Goal: Task Accomplishment & Management: Complete application form

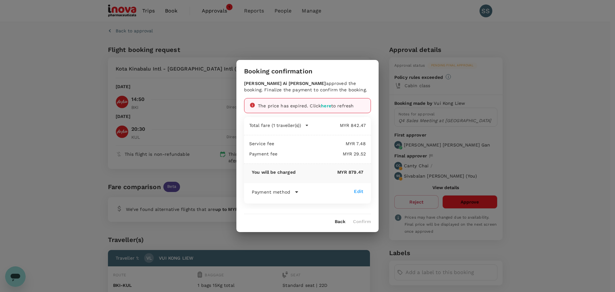
click at [77, 155] on div "Booking confirmation [PERSON_NAME] Ai [PERSON_NAME] approved the booking. Final…" at bounding box center [307, 146] width 615 height 292
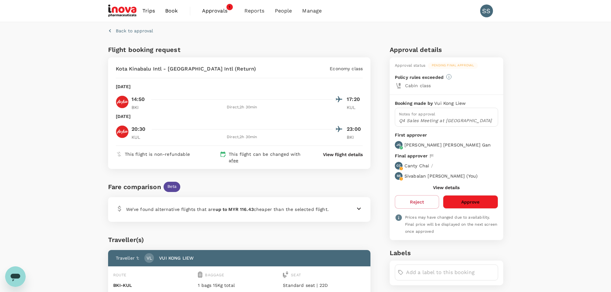
click at [213, 12] on span "Approvals" at bounding box center [218, 11] width 32 height 8
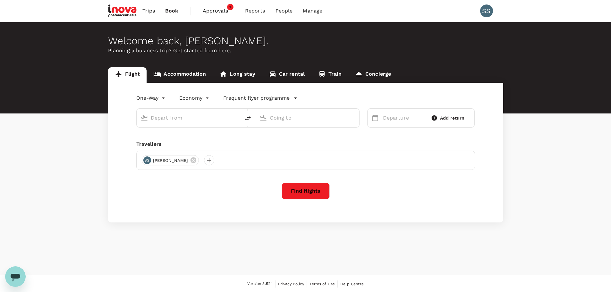
click at [215, 10] on span "Approvals" at bounding box center [219, 11] width 32 height 8
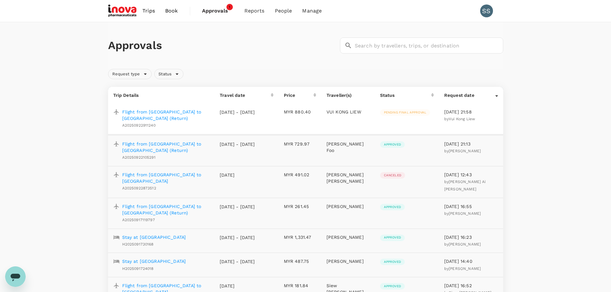
click at [144, 111] on p "Flight from [GEOGRAPHIC_DATA] to [GEOGRAPHIC_DATA] (Return)" at bounding box center [165, 115] width 87 height 13
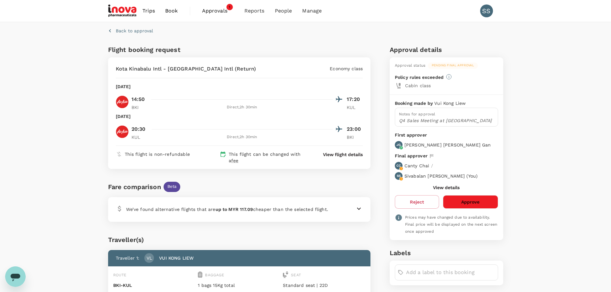
click at [465, 200] on button "Approve" at bounding box center [470, 201] width 55 height 13
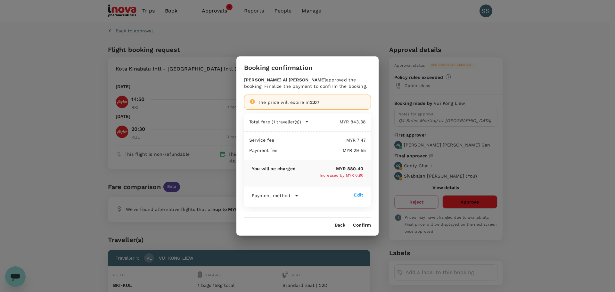
click at [364, 223] on button "Confirm" at bounding box center [362, 225] width 18 height 5
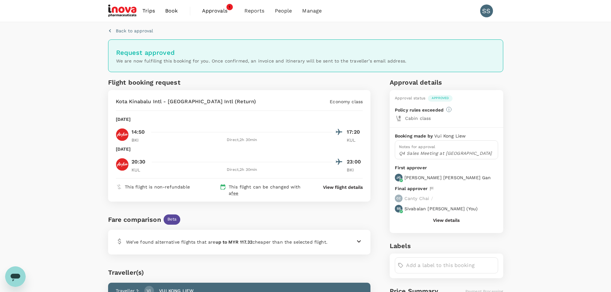
click at [212, 10] on span "Approvals" at bounding box center [218, 11] width 32 height 8
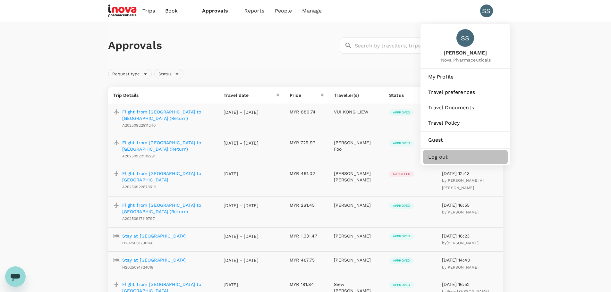
click at [435, 157] on span "Log out" at bounding box center [465, 157] width 74 height 8
